Goal: Task Accomplishment & Management: Use online tool/utility

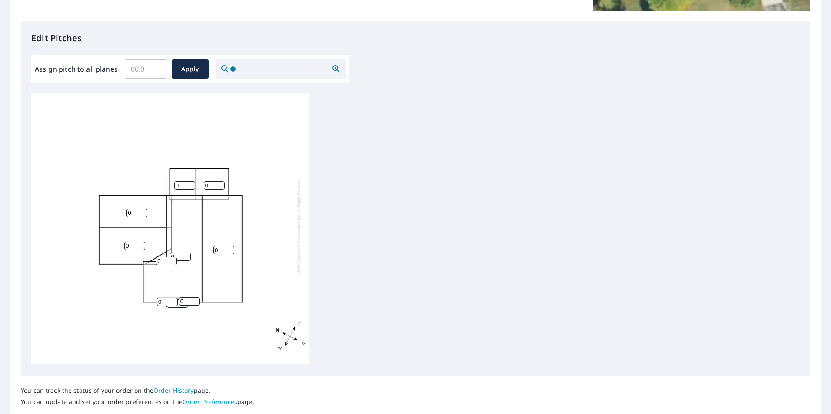
scroll to position [273, 0]
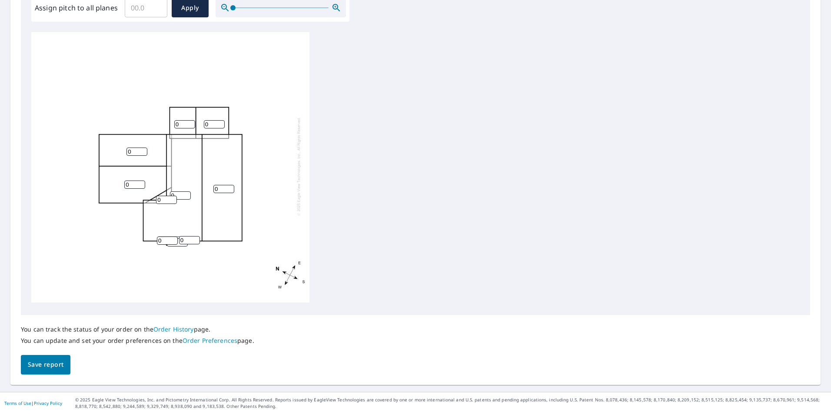
click at [352, 92] on div "0 0 0 0 0 0 0 0 0 0" at bounding box center [415, 168] width 768 height 273
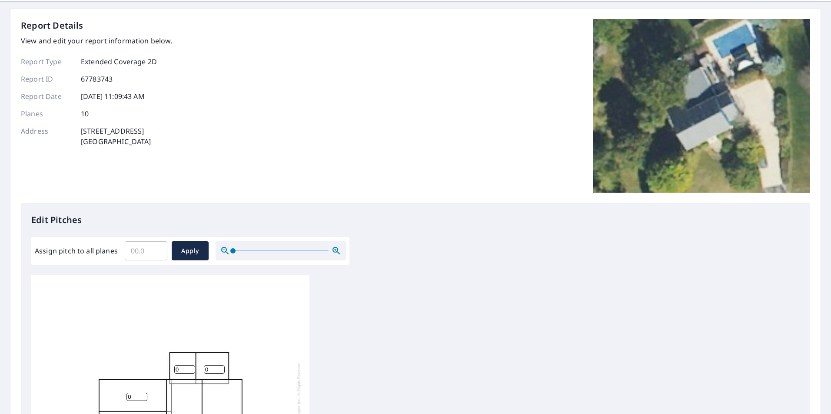
scroll to position [0, 0]
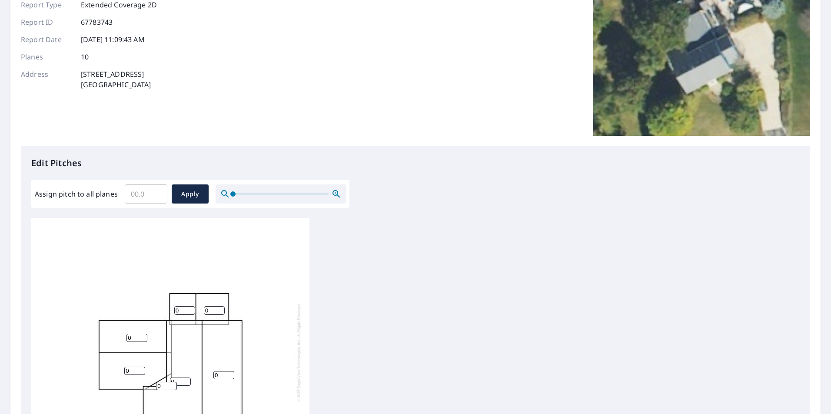
scroll to position [9, 0]
click at [184, 378] on input "1" at bounding box center [180, 382] width 21 height 8
click at [187, 378] on input "2" at bounding box center [180, 382] width 21 height 8
click at [187, 378] on input "3" at bounding box center [180, 382] width 21 height 8
click at [188, 378] on input "4" at bounding box center [180, 382] width 21 height 8
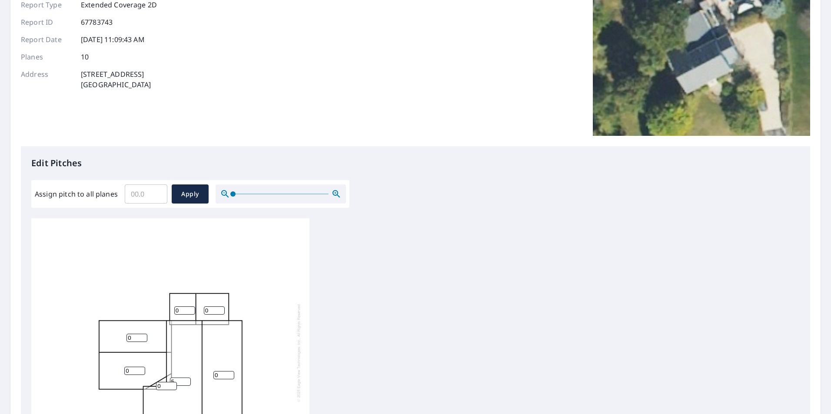
click at [189, 378] on input "5" at bounding box center [180, 382] width 21 height 8
type input "6"
click at [187, 378] on input "6" at bounding box center [180, 382] width 21 height 8
click at [222, 371] on input "0" at bounding box center [223, 375] width 21 height 8
click at [230, 371] on input "1" at bounding box center [223, 375] width 21 height 8
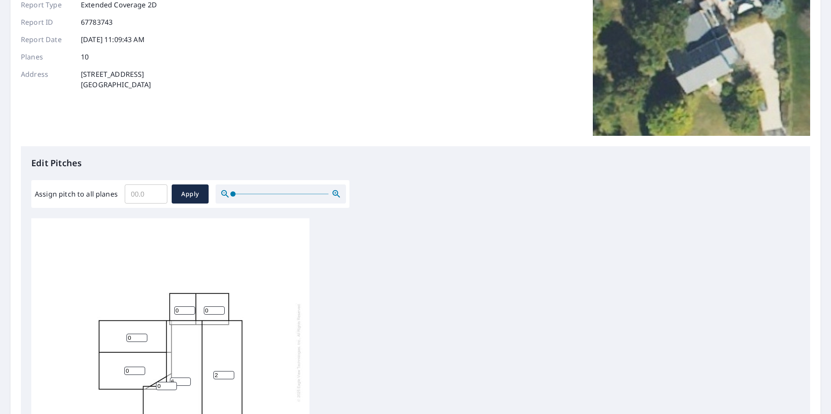
click at [230, 371] on input "2" at bounding box center [223, 375] width 21 height 8
click at [230, 371] on input "3" at bounding box center [223, 375] width 21 height 8
click at [231, 371] on input "4" at bounding box center [223, 375] width 21 height 8
click at [231, 371] on input "5" at bounding box center [223, 375] width 21 height 8
click at [231, 371] on input "6" at bounding box center [223, 375] width 21 height 8
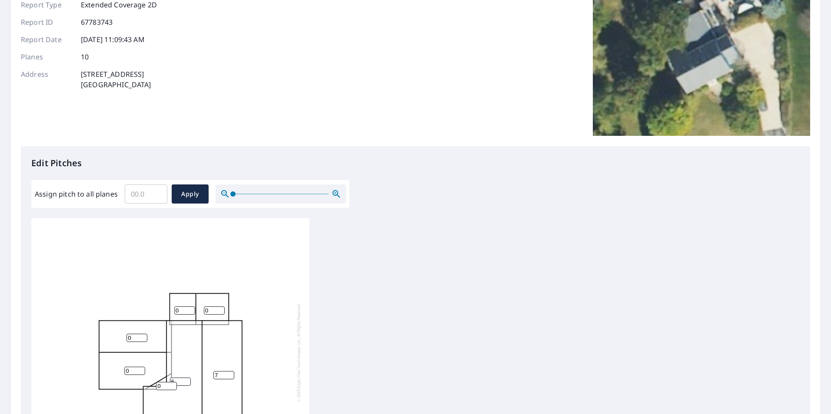
click at [231, 371] on input "7" at bounding box center [223, 375] width 21 height 8
click at [231, 371] on input "8" at bounding box center [223, 375] width 21 height 8
type input "9"
click at [231, 371] on input "9" at bounding box center [223, 375] width 21 height 8
click at [186, 378] on input "7" at bounding box center [180, 382] width 21 height 8
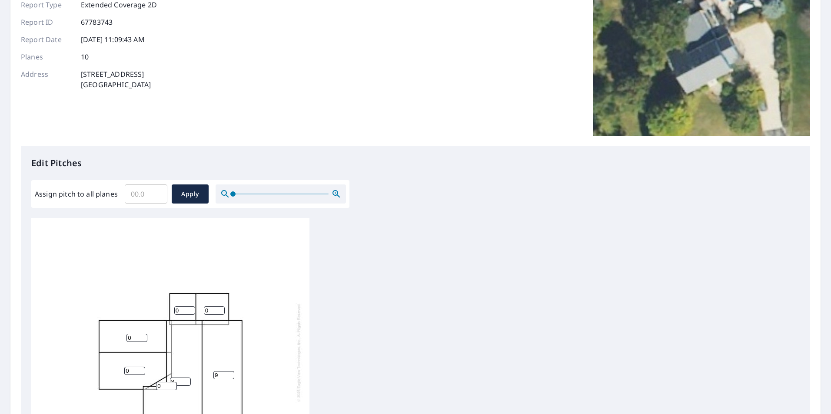
click at [186, 378] on input "8" at bounding box center [180, 382] width 21 height 8
type input "9"
click at [186, 378] on input "9" at bounding box center [180, 382] width 21 height 8
click at [292, 316] on div "9 9 0 0 0 0 0 0 0 0" at bounding box center [170, 352] width 278 height 273
click at [190, 307] on input "1" at bounding box center [184, 311] width 21 height 8
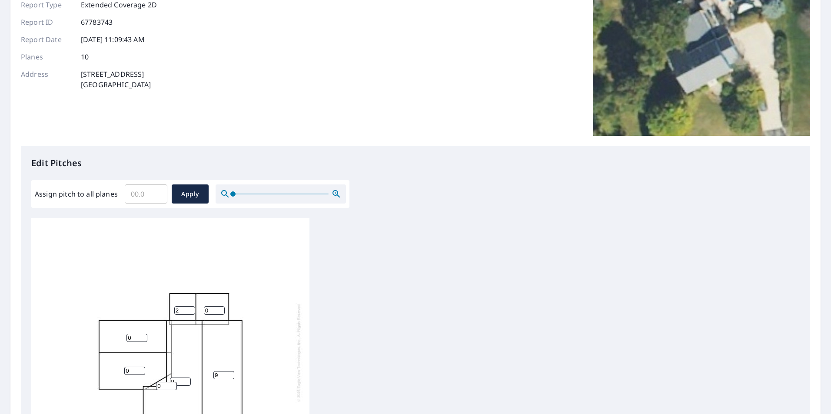
click at [190, 307] on input "2" at bounding box center [184, 311] width 21 height 8
click at [190, 307] on input "3" at bounding box center [184, 311] width 21 height 8
click at [190, 307] on input "4" at bounding box center [184, 311] width 21 height 8
click at [190, 307] on input "5" at bounding box center [184, 311] width 21 height 8
click at [190, 307] on input "6" at bounding box center [184, 311] width 21 height 8
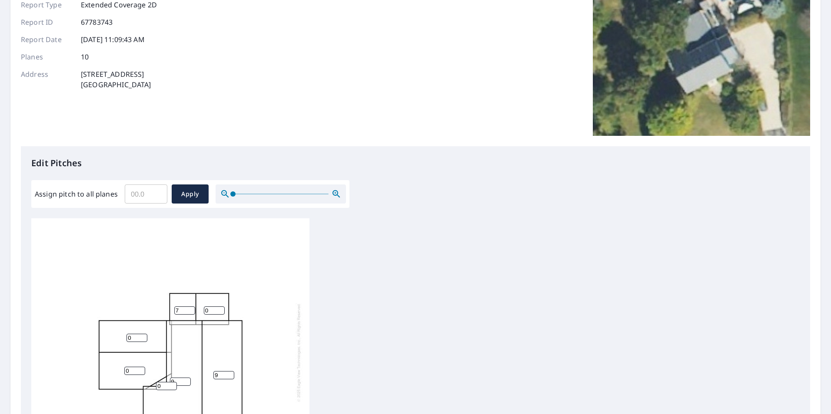
click at [190, 307] on input "7" at bounding box center [184, 311] width 21 height 8
click at [190, 307] on input "8" at bounding box center [184, 311] width 21 height 8
click at [190, 307] on input "9" at bounding box center [184, 311] width 21 height 8
type input "10"
click at [192, 307] on input "10" at bounding box center [184, 311] width 21 height 8
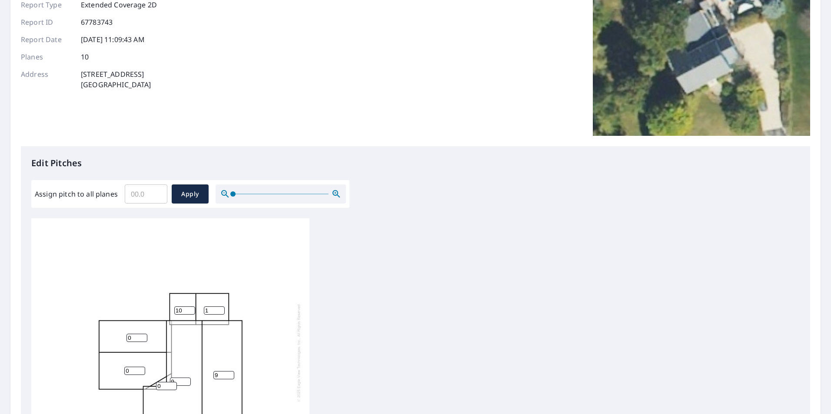
click at [219, 307] on input "1" at bounding box center [214, 311] width 21 height 8
click at [219, 307] on input "2" at bounding box center [214, 311] width 21 height 8
click at [219, 307] on input "3" at bounding box center [214, 311] width 21 height 8
click at [220, 307] on input "4" at bounding box center [214, 311] width 21 height 8
click at [220, 307] on input "5" at bounding box center [214, 311] width 21 height 8
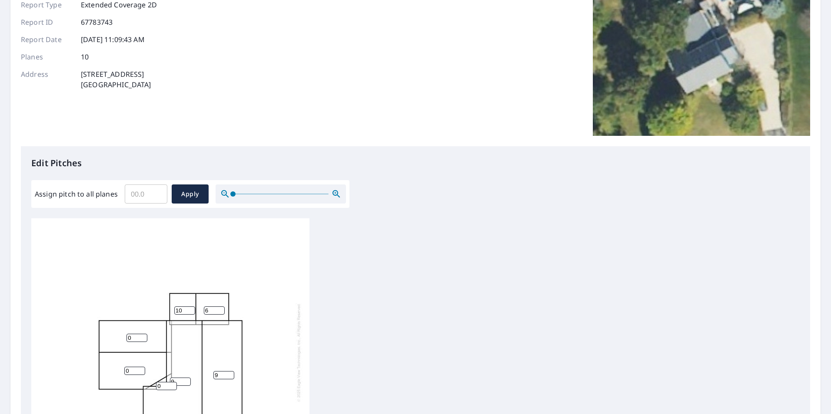
click at [220, 307] on input "6" at bounding box center [214, 311] width 21 height 8
click at [220, 307] on input "7" at bounding box center [214, 311] width 21 height 8
click at [220, 307] on input "8" at bounding box center [214, 311] width 21 height 8
click at [220, 307] on input "9" at bounding box center [214, 311] width 21 height 8
type input "10"
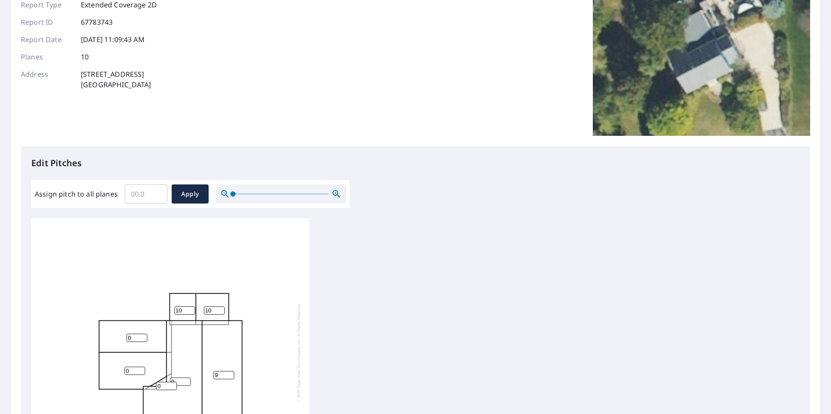
click at [220, 307] on input "10" at bounding box center [214, 311] width 21 height 8
drag, startPoint x: 135, startPoint y: 334, endPoint x: 129, endPoint y: 330, distance: 6.9
click at [127, 334] on input "0" at bounding box center [136, 338] width 21 height 8
type input "6"
click at [135, 368] on input "0" at bounding box center [134, 371] width 21 height 8
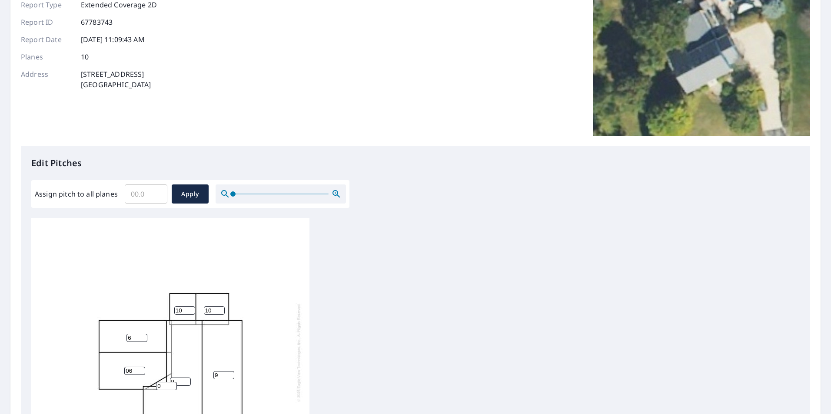
click at [129, 367] on input "06" at bounding box center [134, 371] width 21 height 8
type input "6"
click at [466, 223] on div "9 9 6 6 10 10 0 0 0 0" at bounding box center [415, 355] width 768 height 273
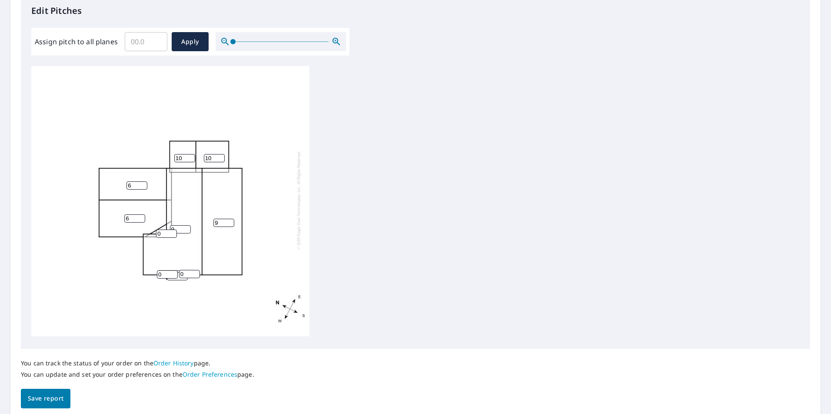
scroll to position [261, 0]
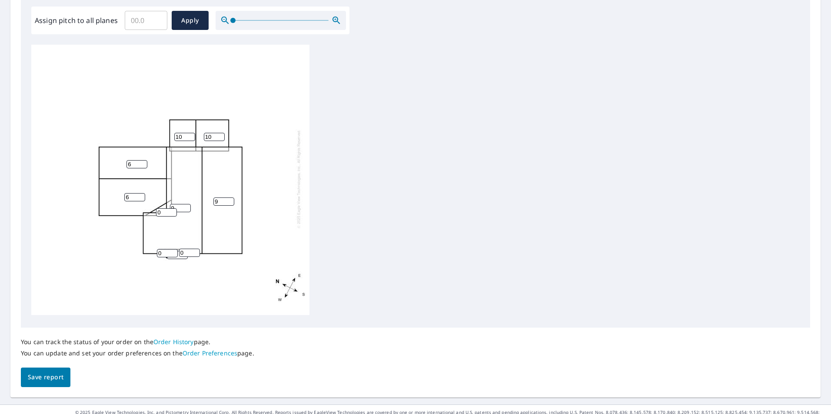
click at [168, 209] on input "0" at bounding box center [166, 213] width 21 height 8
type input "0"
type input "9"
click at [165, 249] on input "0" at bounding box center [167, 253] width 21 height 8
type input "9"
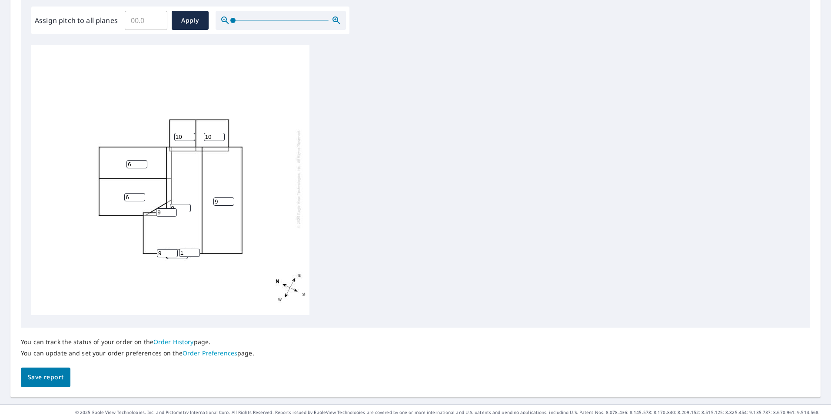
type input "1"
click at [194, 249] on input "1" at bounding box center [189, 253] width 21 height 8
click at [189, 249] on input "1" at bounding box center [189, 253] width 21 height 8
type input "9"
click at [335, 229] on div "9 9 6 6 10 10 9 0 9 9" at bounding box center [415, 181] width 768 height 273
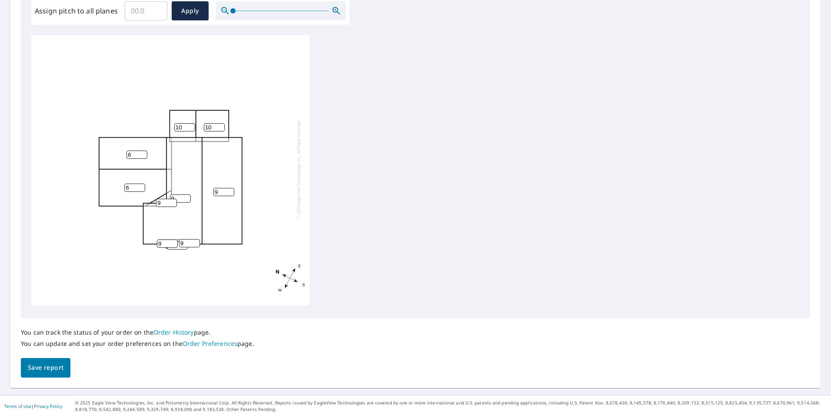
scroll to position [273, 0]
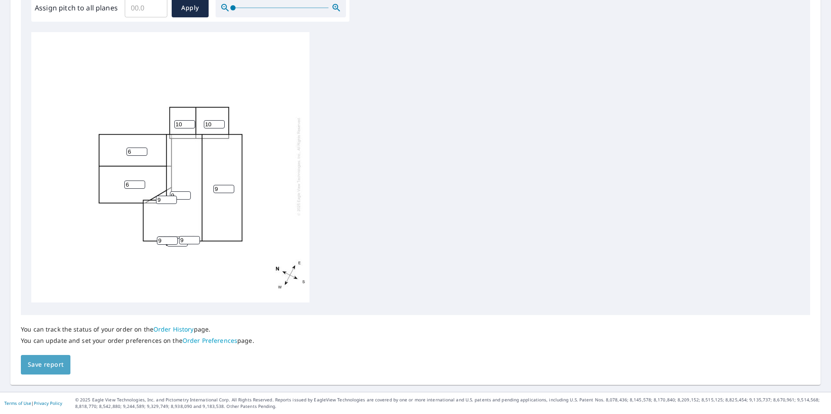
click at [42, 368] on span "Save report" at bounding box center [46, 365] width 36 height 11
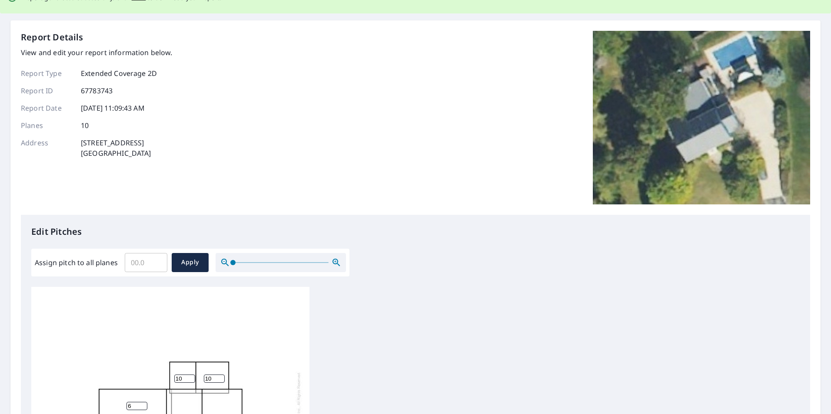
scroll to position [0, 0]
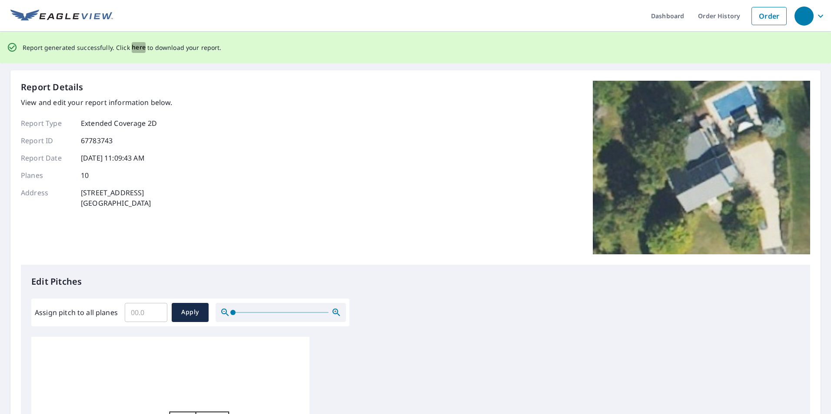
click at [139, 47] on span "here" at bounding box center [139, 47] width 14 height 11
